Goal: Task Accomplishment & Management: Manage account settings

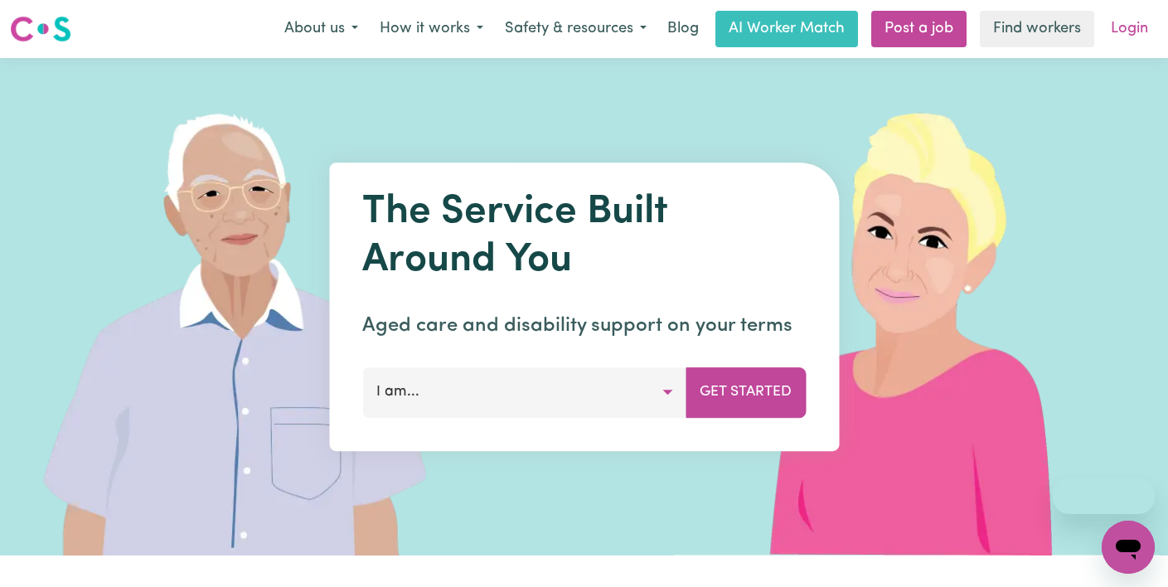
click at [1131, 17] on link "Login" at bounding box center [1129, 29] width 57 height 36
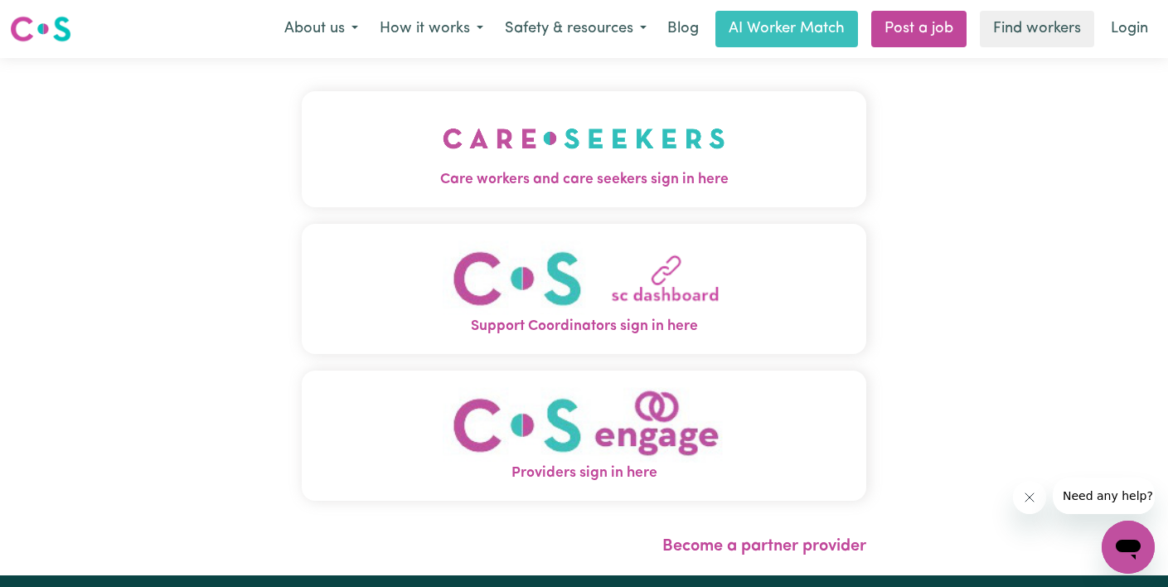
click at [418, 172] on span "Care workers and care seekers sign in here" at bounding box center [584, 180] width 565 height 22
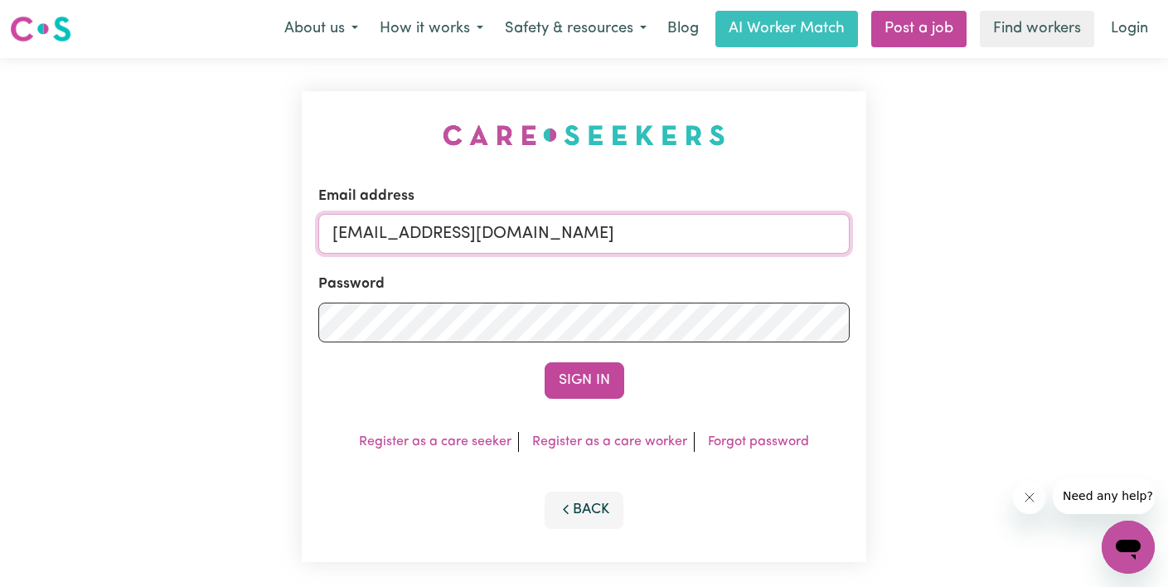
drag, startPoint x: 558, startPoint y: 227, endPoint x: 32, endPoint y: 196, distance: 526.7
click at [32, 196] on div "Email address [EMAIL_ADDRESS][DOMAIN_NAME] Password Sign In Register as a care …" at bounding box center [584, 326] width 1168 height 537
paste input "[EMAIL_ADDRESS][DOMAIN_NAME]"
type input "[EMAIL_ADDRESS][DOMAIN_NAME]"
click at [545, 362] on button "Sign In" at bounding box center [585, 380] width 80 height 36
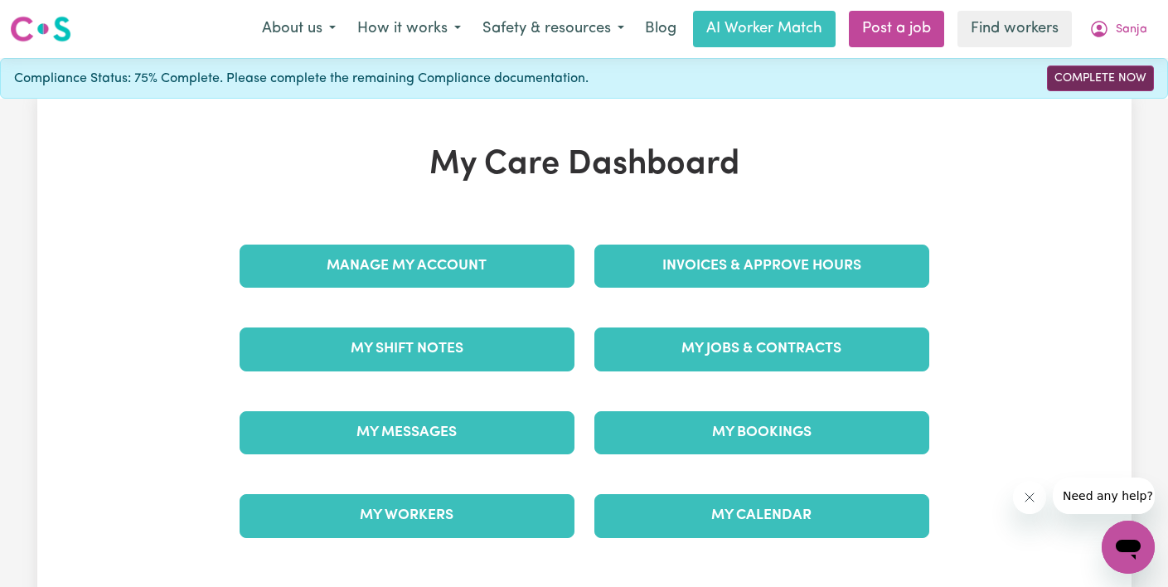
click at [1066, 81] on link "Complete Now" at bounding box center [1100, 79] width 107 height 26
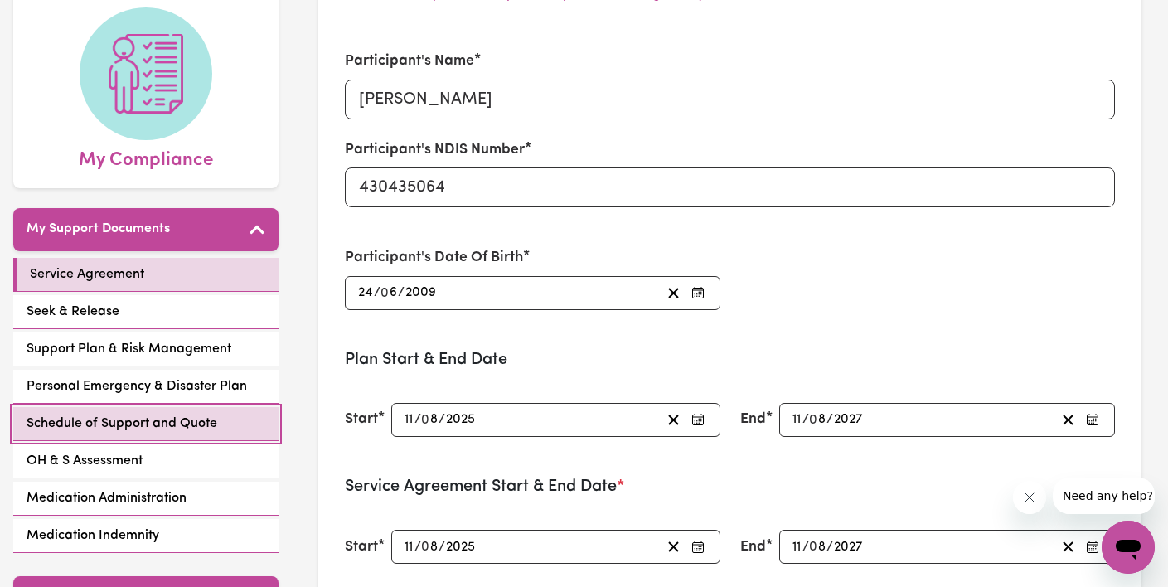
click at [148, 432] on span "Schedule of Support and Quote" at bounding box center [122, 424] width 191 height 20
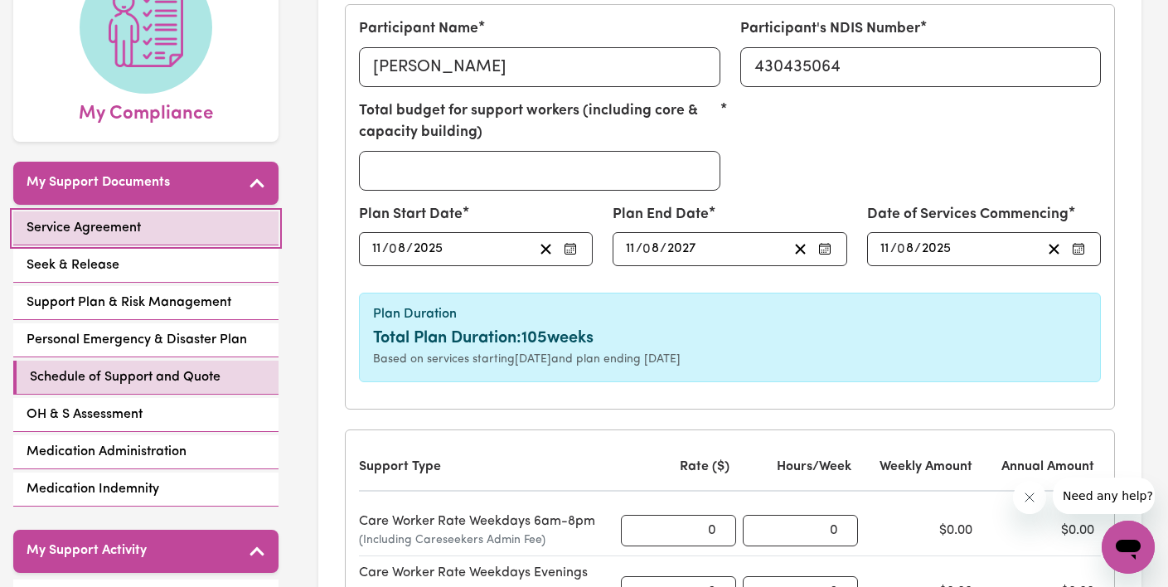
click at [149, 226] on link "Service Agreement" at bounding box center [145, 228] width 265 height 34
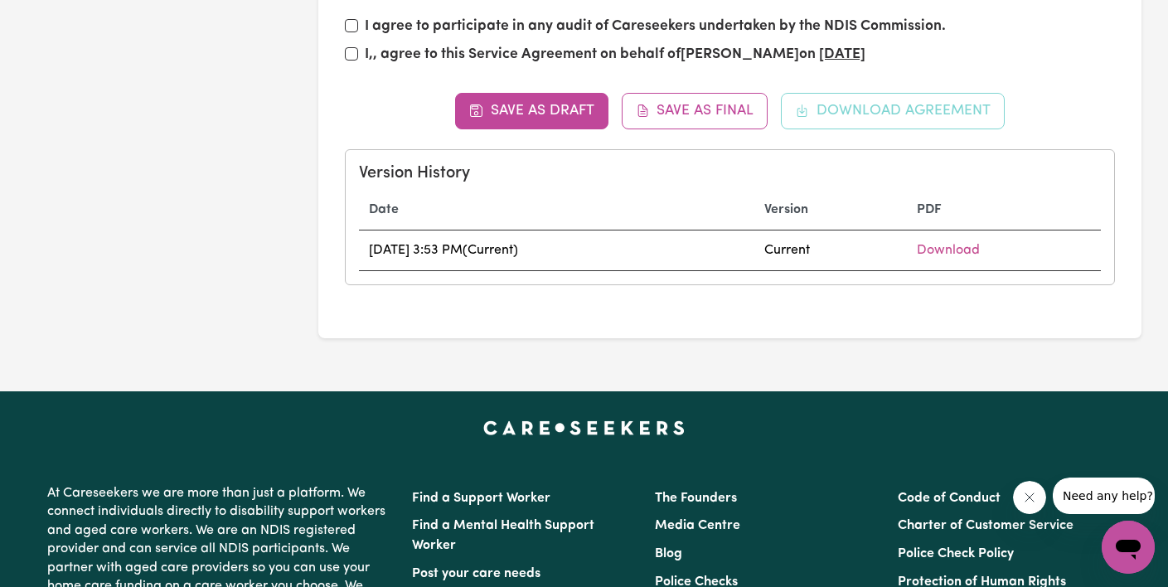
scroll to position [224, 0]
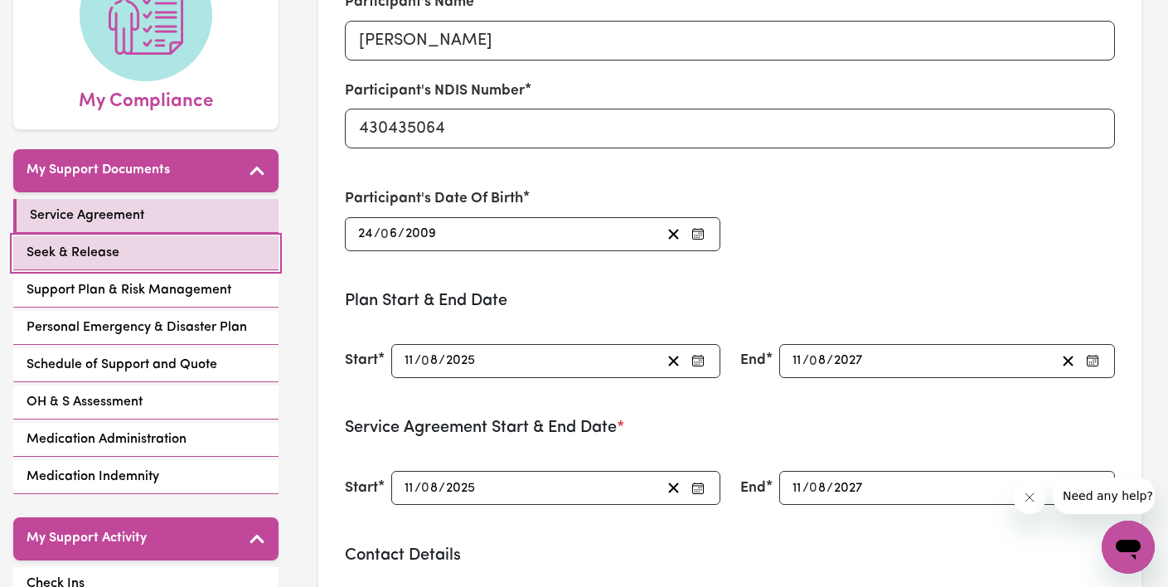
click at [155, 250] on link "Seek & Release" at bounding box center [145, 253] width 265 height 34
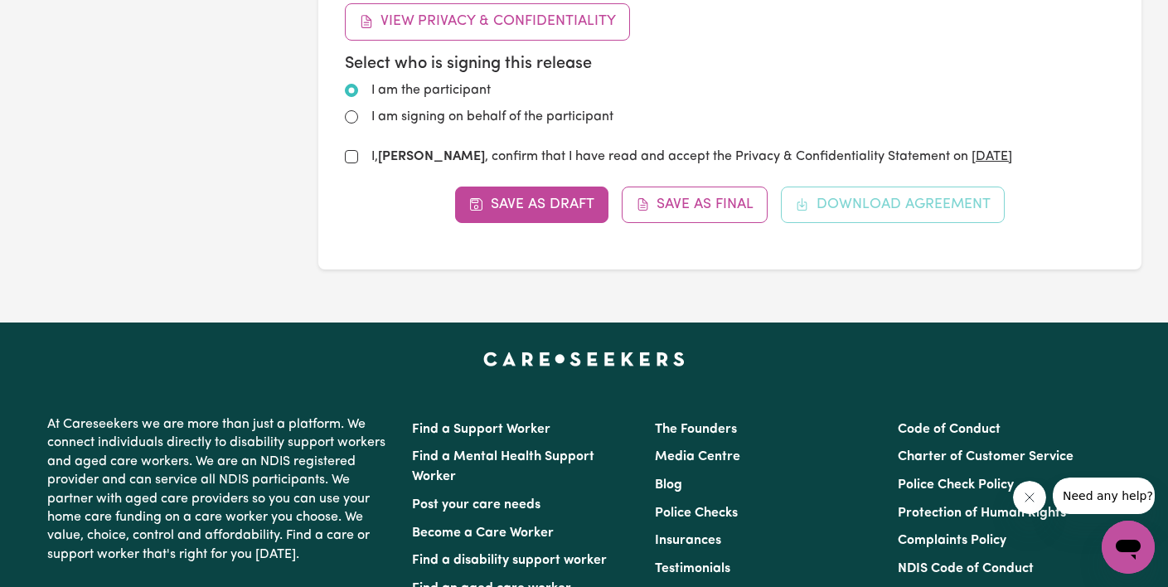
scroll to position [1126, 0]
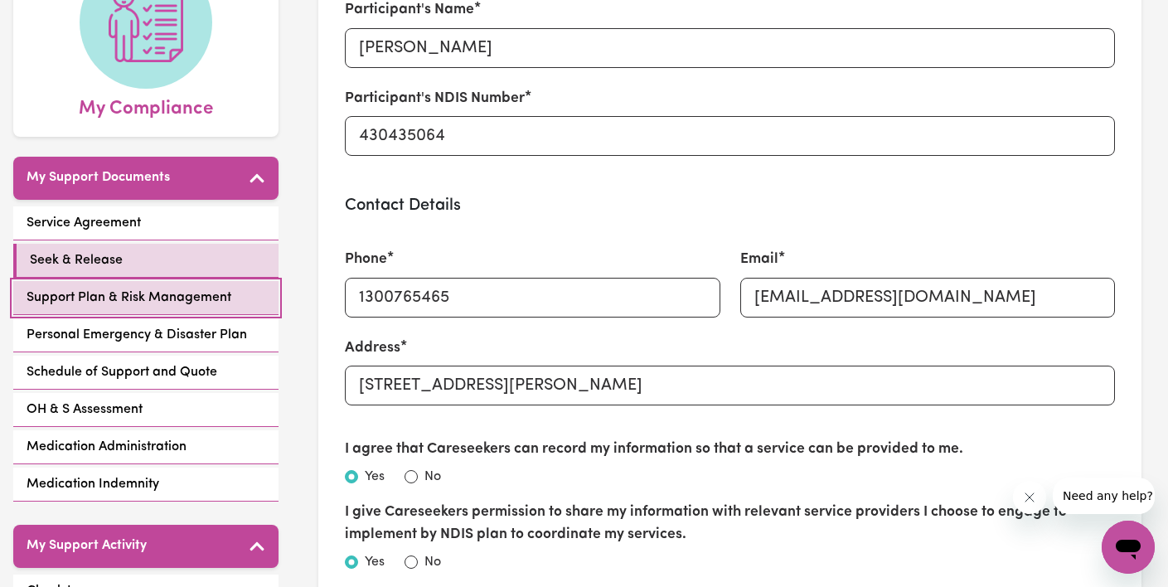
click at [198, 290] on span "Support Plan & Risk Management" at bounding box center [129, 298] width 205 height 20
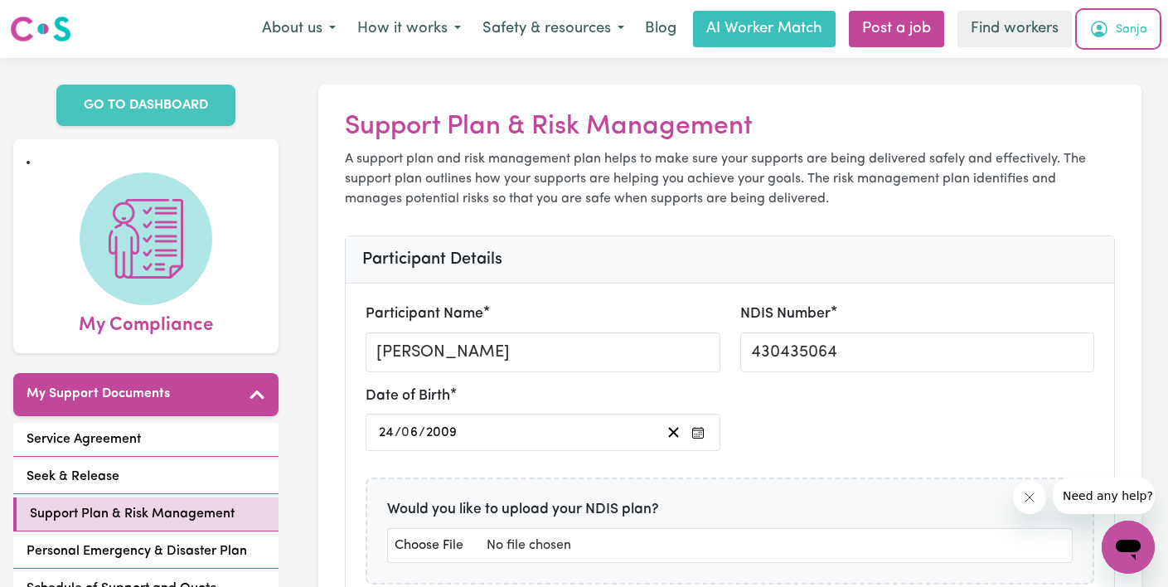
click at [1133, 22] on span "Sanja" at bounding box center [1132, 30] width 32 height 18
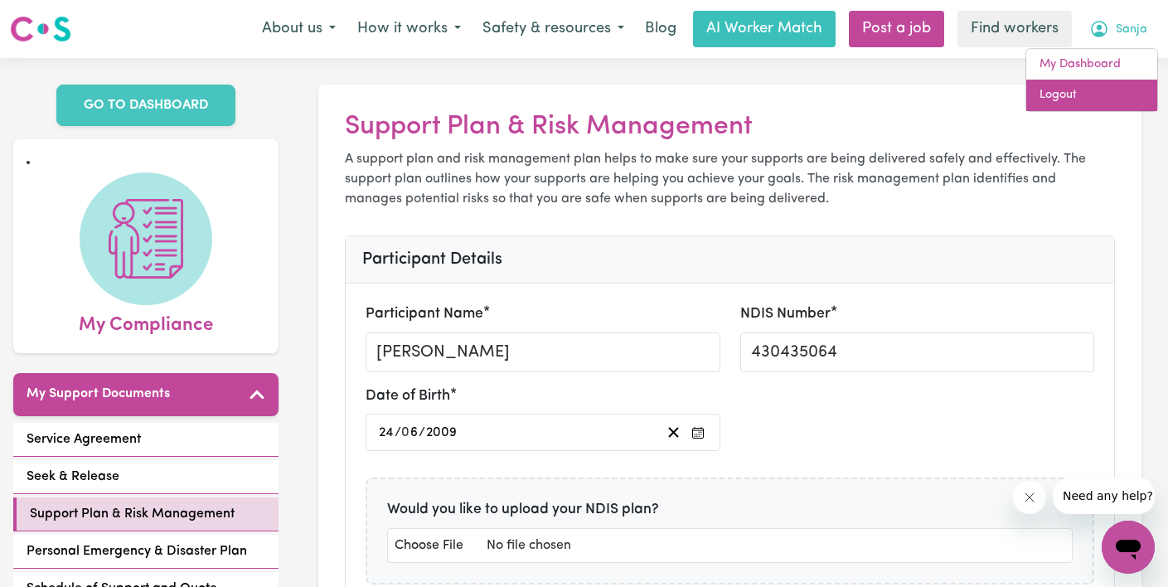
click at [1114, 93] on link "Logout" at bounding box center [1092, 96] width 131 height 32
